Goal: Task Accomplishment & Management: Manage account settings

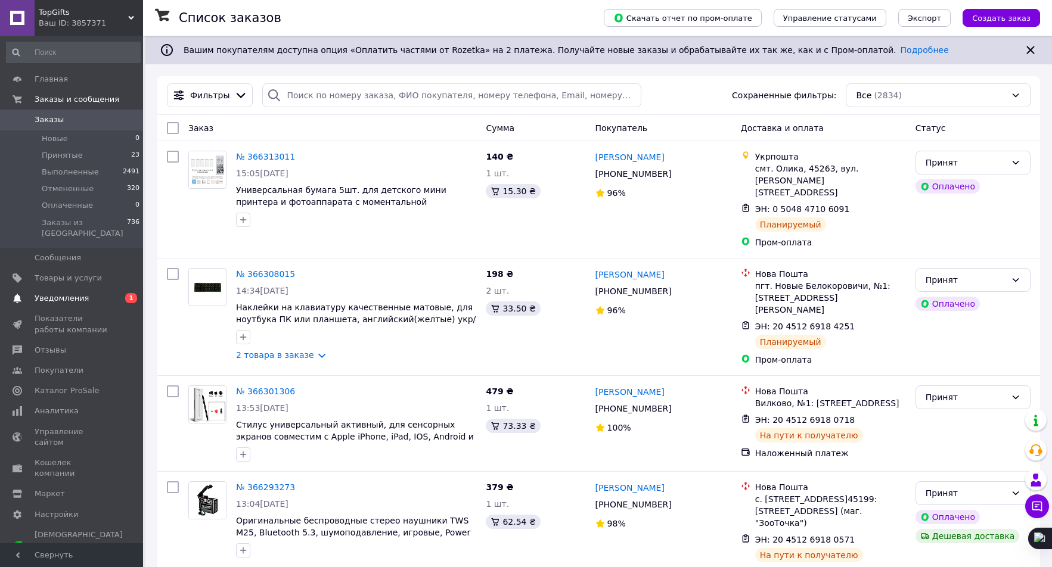
click at [84, 293] on span "Уведомления" at bounding box center [73, 298] width 76 height 11
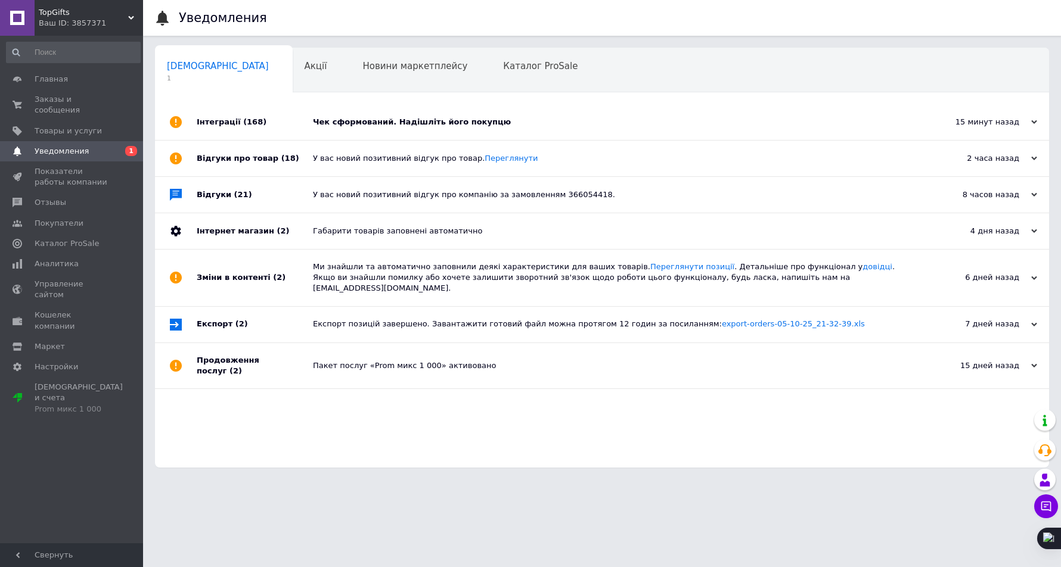
click at [398, 131] on div "Чек сформований. Надішліть його покупцю" at bounding box center [615, 122] width 605 height 36
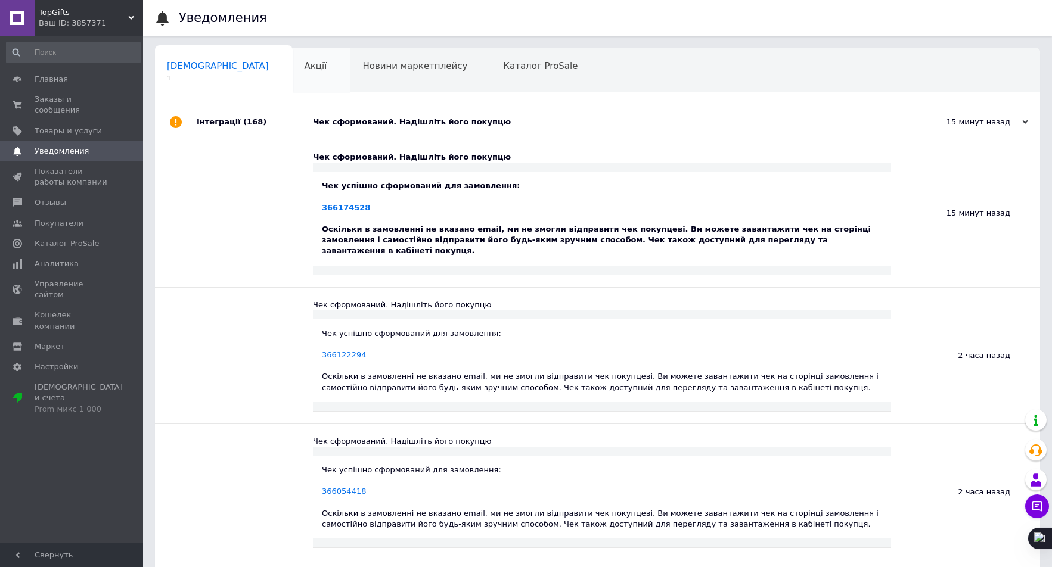
click at [293, 84] on div "Акції 0" at bounding box center [322, 70] width 58 height 45
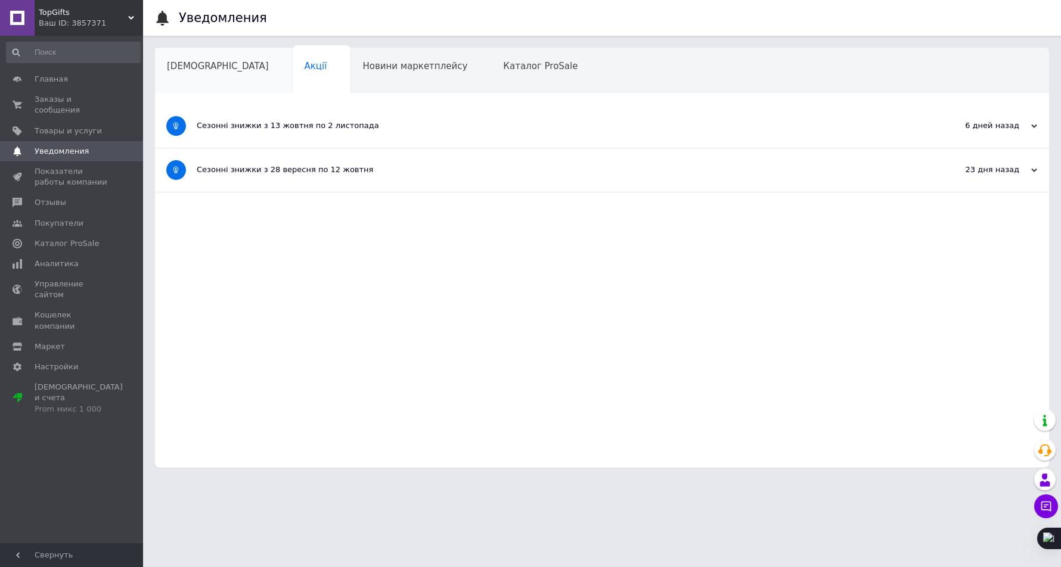
click at [198, 75] on div "[DEMOGRAPHIC_DATA]" at bounding box center [224, 70] width 138 height 45
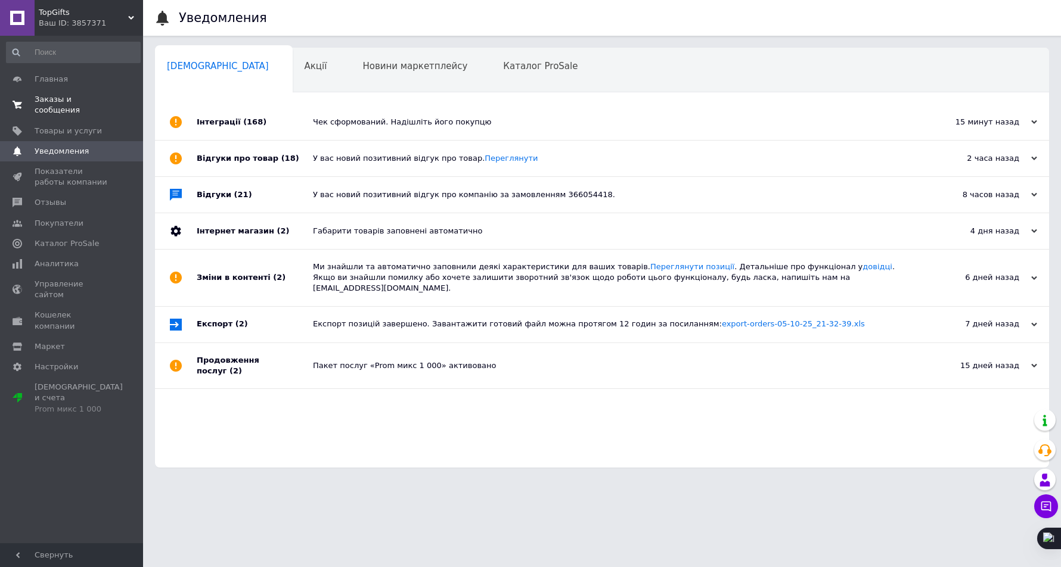
click at [58, 99] on span "Заказы и сообщения" at bounding box center [73, 104] width 76 height 21
